Goal: Information Seeking & Learning: Stay updated

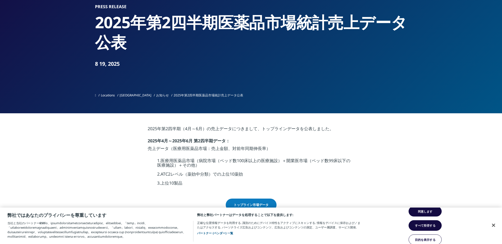
scroll to position [53, 0]
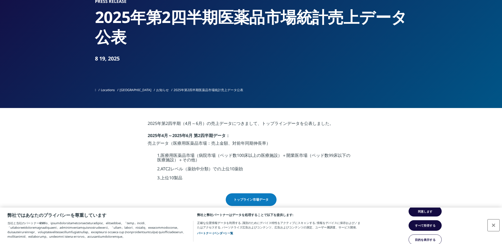
click at [493, 220] on button "閉じる" at bounding box center [493, 226] width 12 height 12
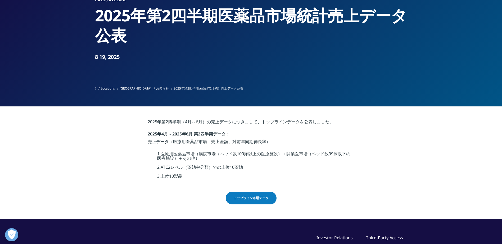
scroll to position [79, 0]
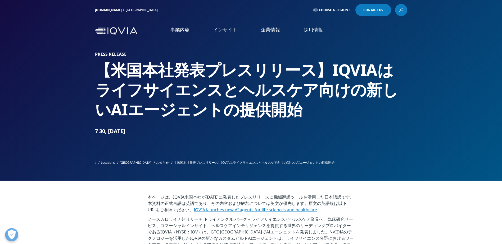
click at [156, 163] on link "お知らせ" at bounding box center [162, 163] width 13 height 4
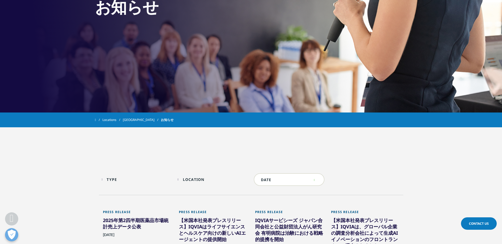
scroll to position [159, 0]
